Goal: Navigation & Orientation: Find specific page/section

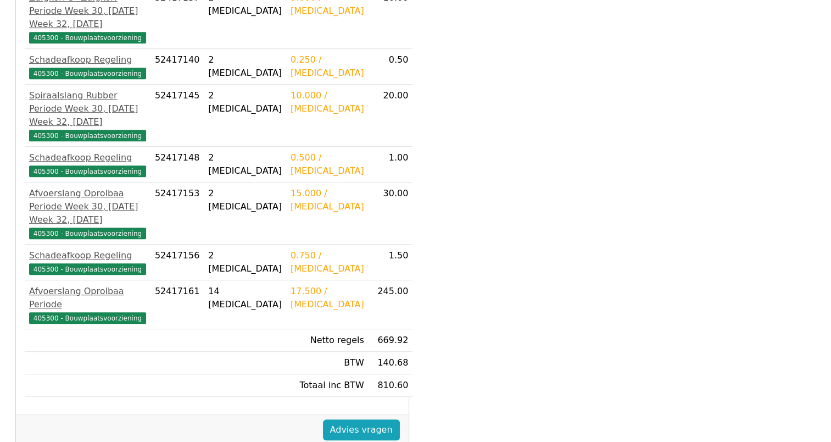
scroll to position [592, 0]
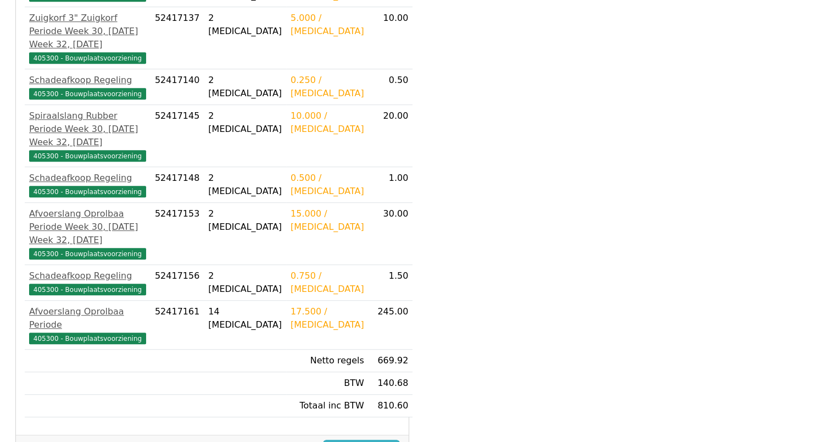
click at [357, 440] on link "Advies vragen" at bounding box center [361, 450] width 77 height 21
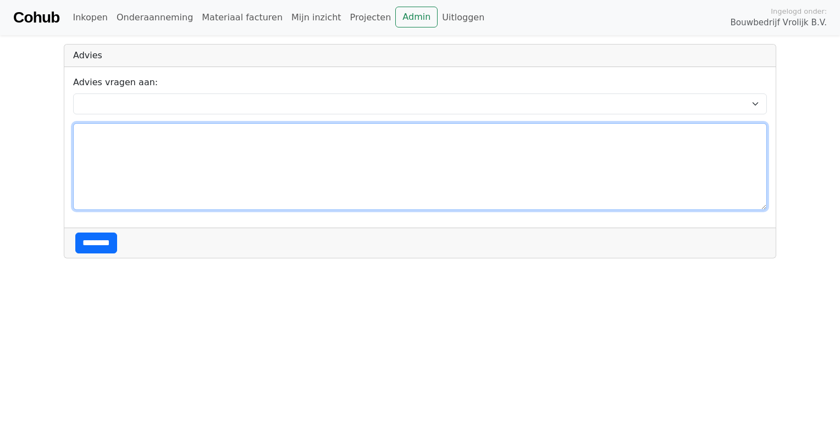
click at [112, 140] on textarea at bounding box center [419, 166] width 693 height 87
type textarea "*******"
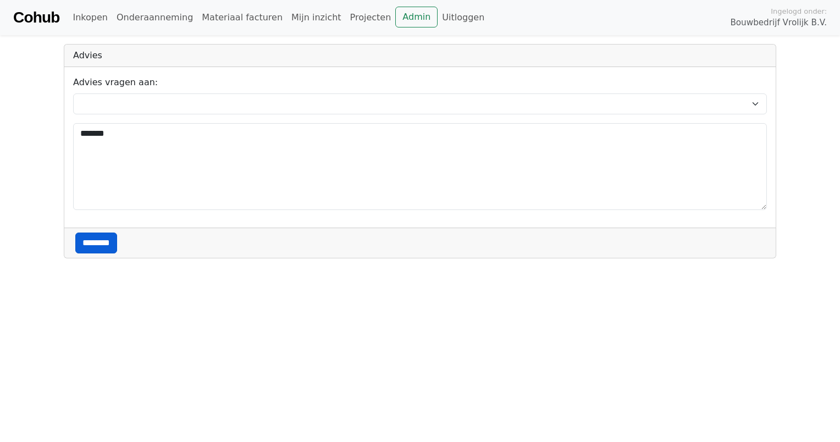
click at [95, 247] on input "********" at bounding box center [96, 242] width 42 height 21
click at [103, 241] on input "********" at bounding box center [96, 242] width 42 height 21
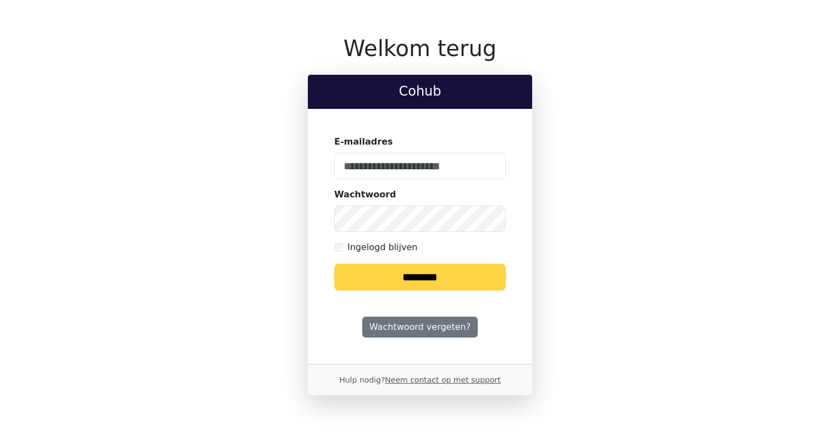
type input "**********"
click at [399, 275] on input "********" at bounding box center [419, 277] width 171 height 26
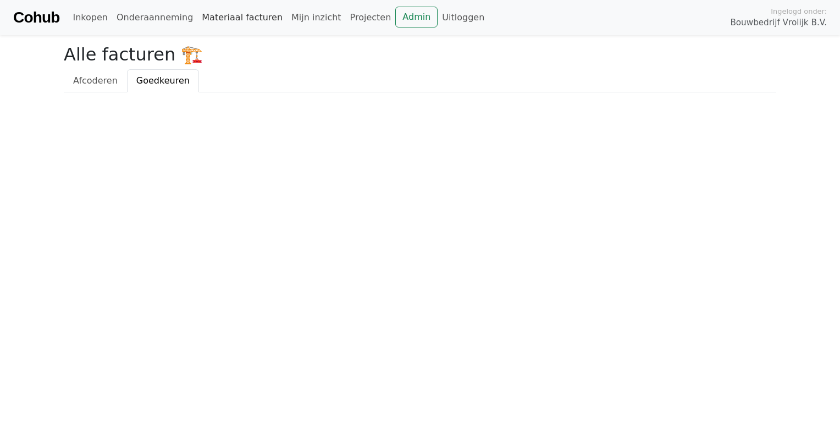
click at [229, 23] on link "Materiaal facturen" at bounding box center [242, 18] width 90 height 22
click at [146, 19] on link "Onderaanneming" at bounding box center [154, 18] width 85 height 22
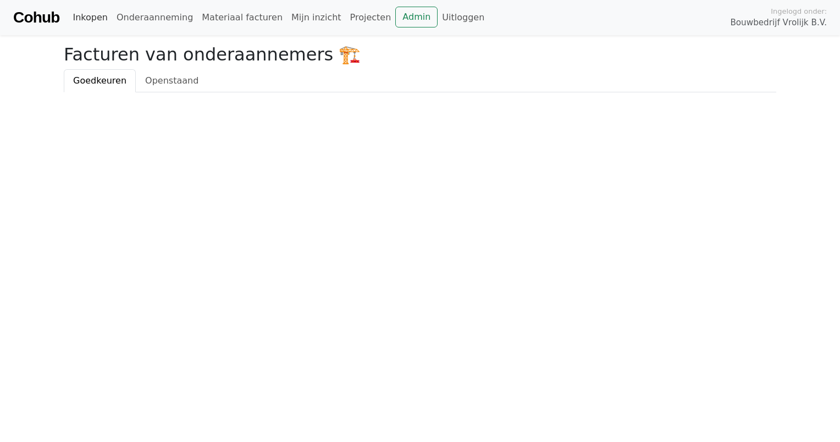
click at [84, 20] on link "Inkopen" at bounding box center [89, 18] width 43 height 22
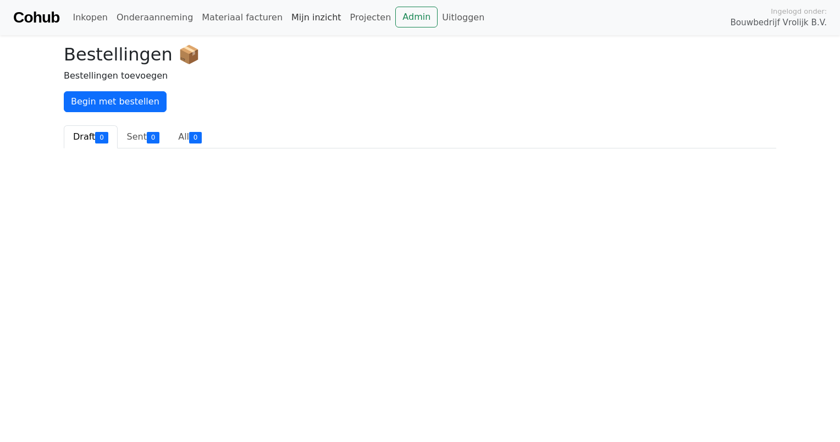
click at [290, 19] on link "Mijn inzicht" at bounding box center [316, 18] width 59 height 22
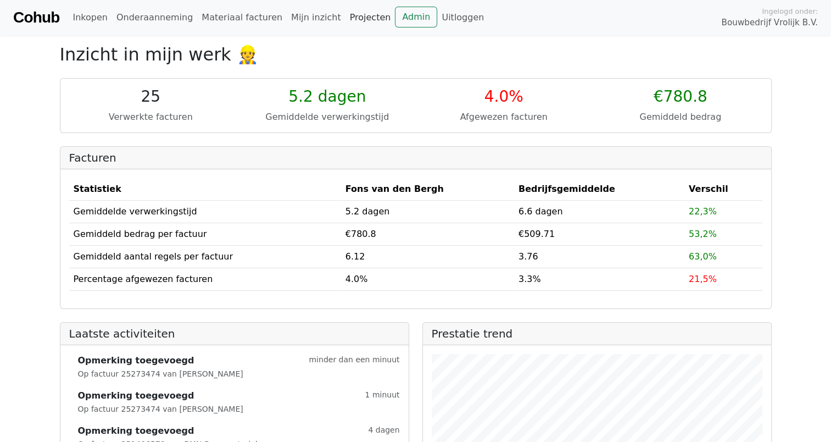
click at [346, 20] on link "Projecten" at bounding box center [371, 18] width 50 height 22
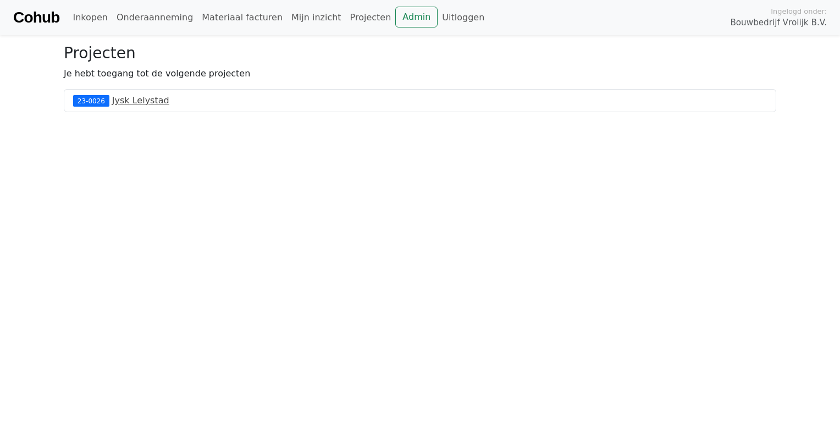
click at [121, 100] on link "Jysk Lelystad" at bounding box center [140, 100] width 57 height 10
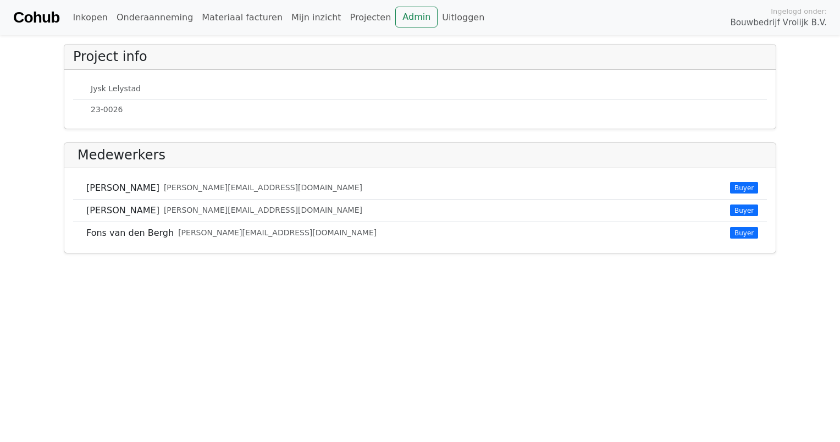
click at [745, 235] on span "Buyer" at bounding box center [744, 232] width 28 height 11
click at [346, 17] on link "Projecten" at bounding box center [371, 18] width 50 height 22
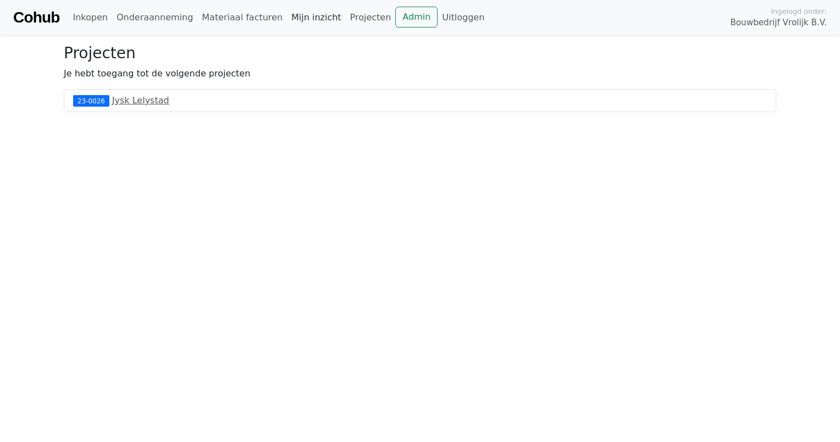
click at [287, 21] on link "Mijn inzicht" at bounding box center [316, 18] width 59 height 22
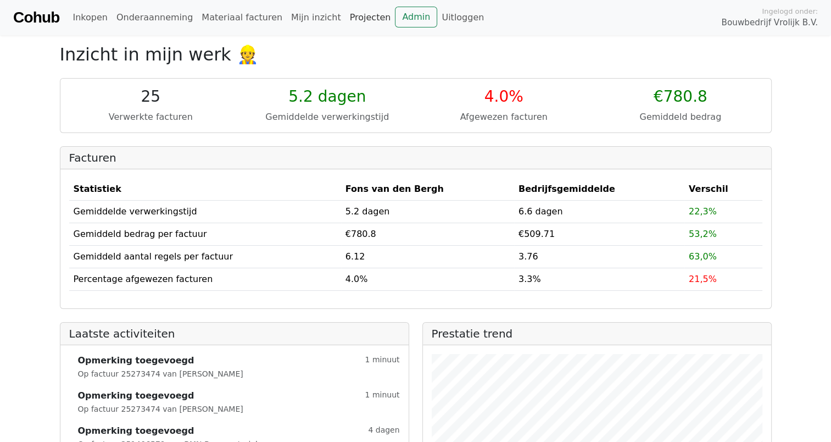
click at [346, 20] on link "Projecten" at bounding box center [371, 18] width 50 height 22
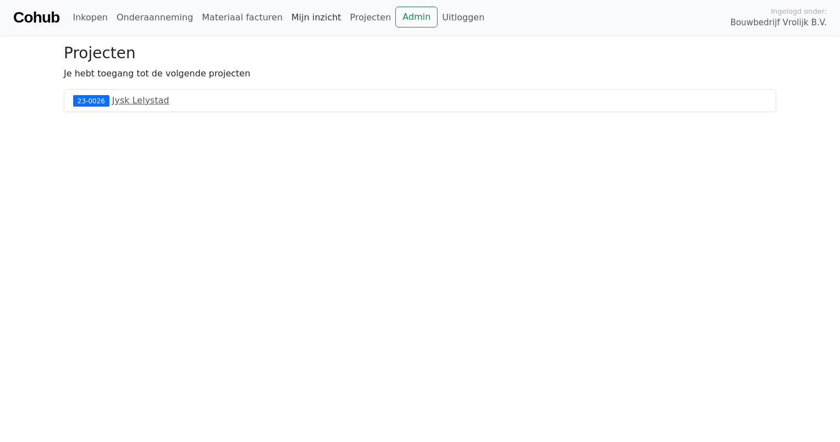
click at [287, 20] on link "Mijn inzicht" at bounding box center [316, 18] width 59 height 22
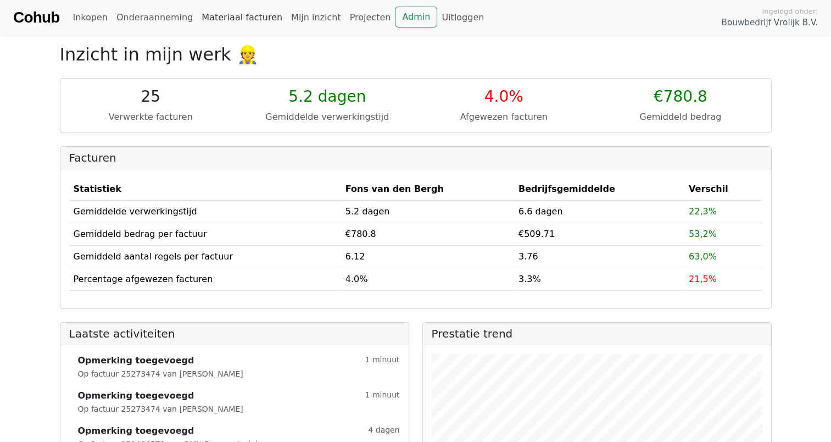
click at [233, 20] on link "Materiaal facturen" at bounding box center [242, 18] width 90 height 22
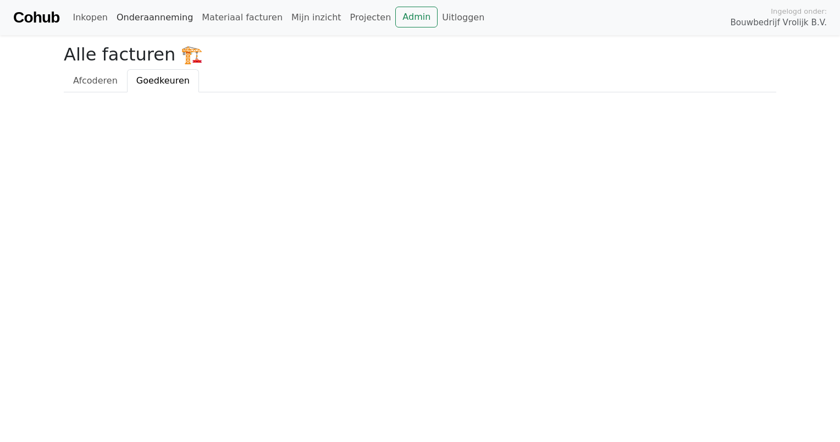
click at [142, 18] on link "Onderaanneming" at bounding box center [154, 18] width 85 height 22
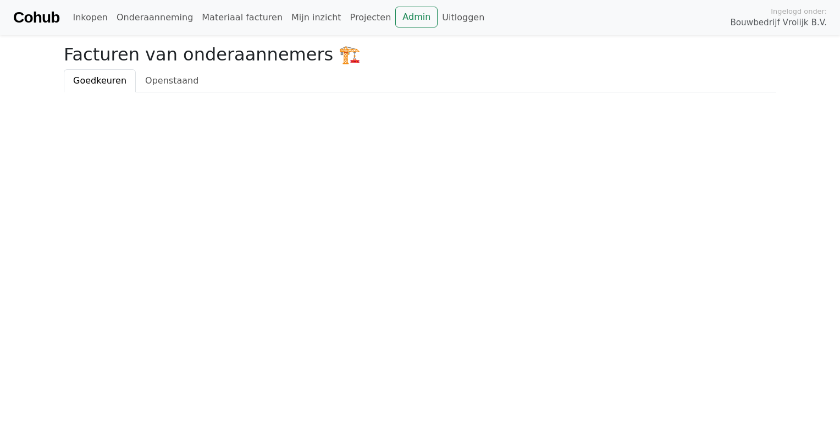
click at [106, 87] on link "Goedkeuren" at bounding box center [100, 80] width 72 height 23
click at [160, 90] on link "Openstaand" at bounding box center [172, 80] width 72 height 23
click at [84, 19] on link "Inkopen" at bounding box center [89, 18] width 43 height 22
click at [85, 77] on span "Goedkeuren" at bounding box center [99, 80] width 53 height 10
click at [76, 25] on link "Inkopen" at bounding box center [89, 18] width 43 height 22
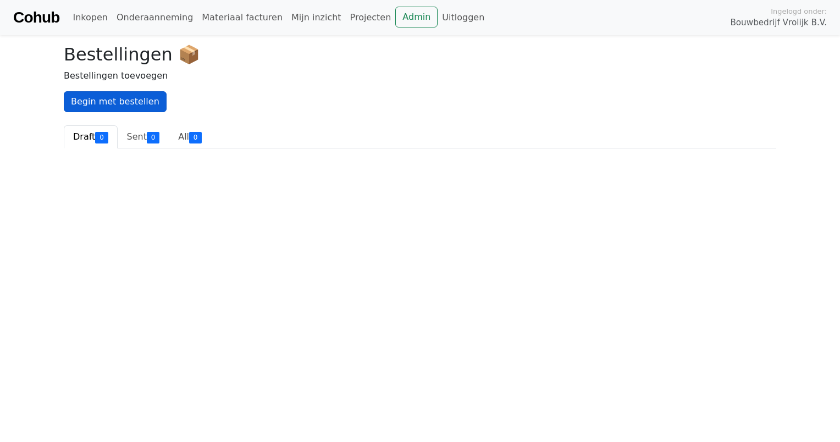
click at [132, 101] on link "Begin met bestellen" at bounding box center [115, 101] width 103 height 21
